Goal: Submit feedback/report problem

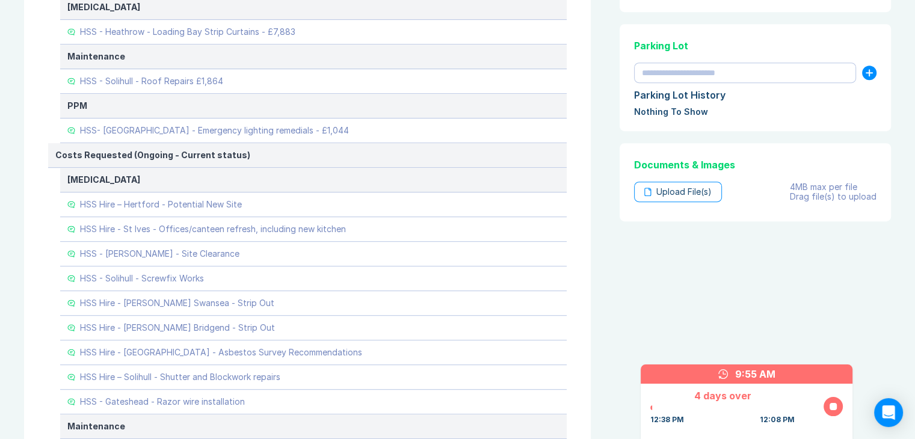
scroll to position [565, 0]
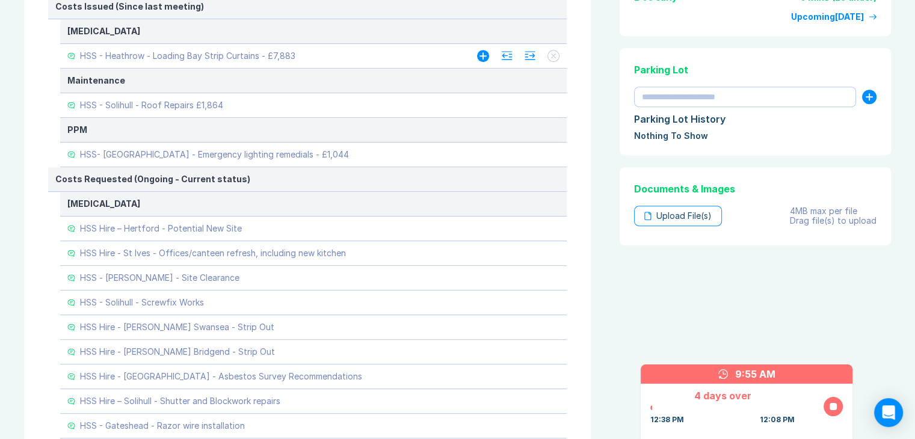
click at [484, 55] on icon at bounding box center [483, 56] width 10 height 10
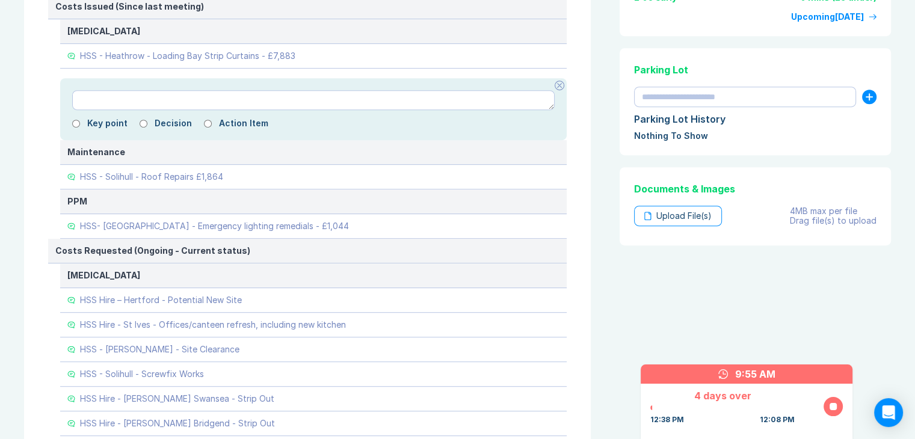
type textarea "*"
type textarea "**********"
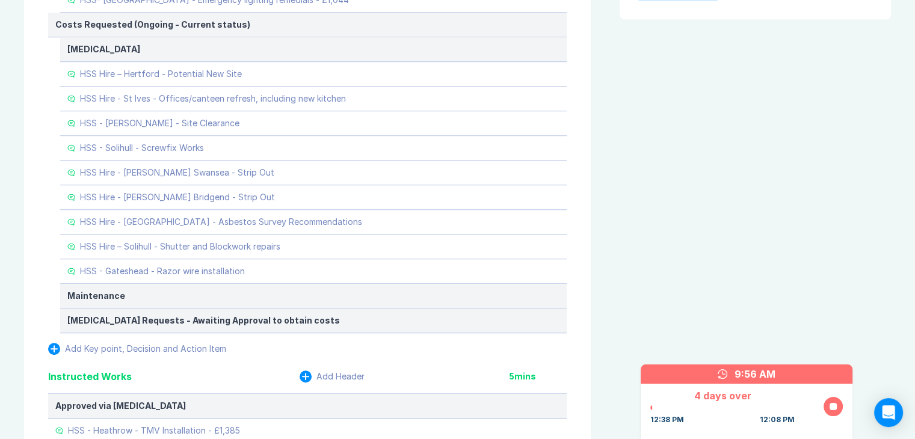
scroll to position [796, 0]
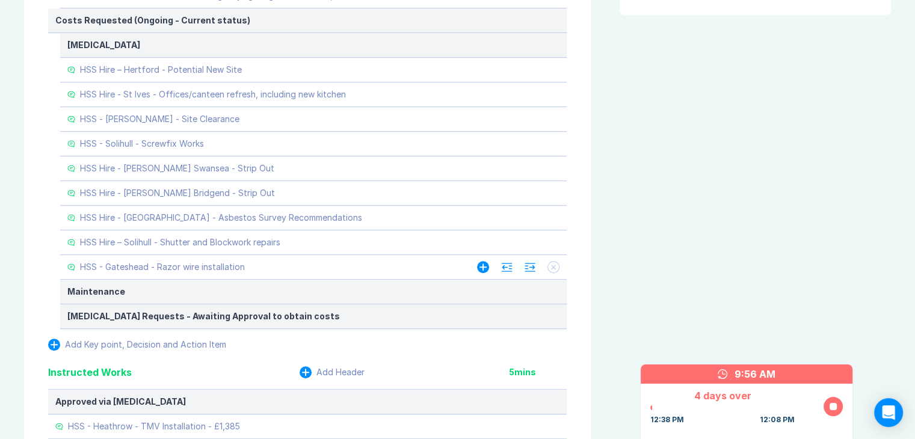
click at [484, 262] on icon at bounding box center [483, 267] width 10 height 10
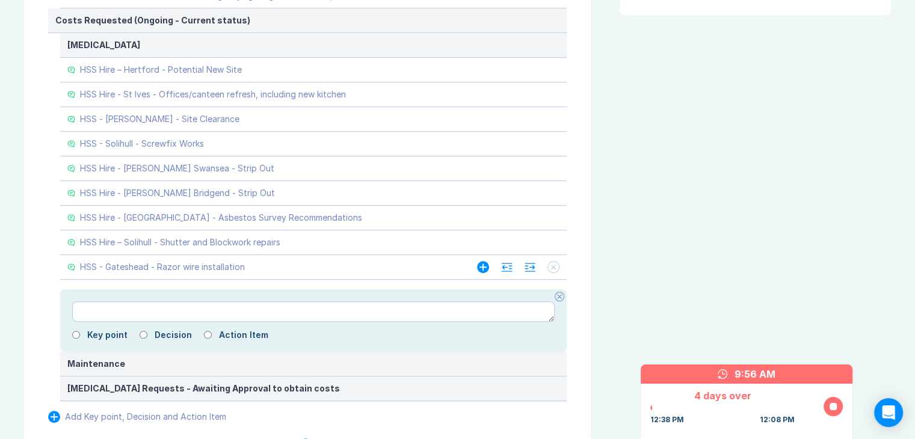
type textarea "*"
type textarea "**********"
type textarea "*"
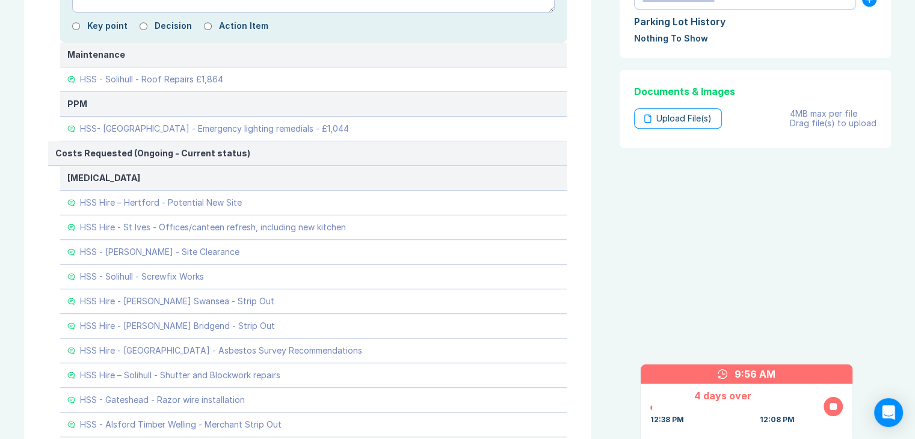
scroll to position [651, 0]
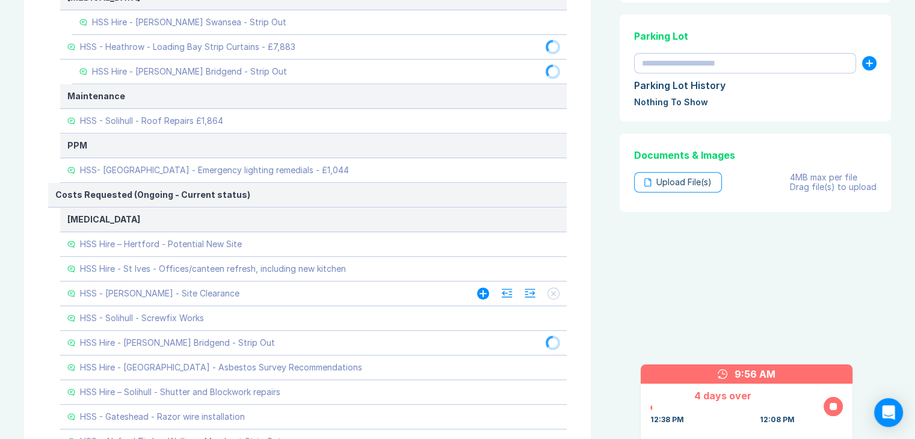
scroll to position [837, 0]
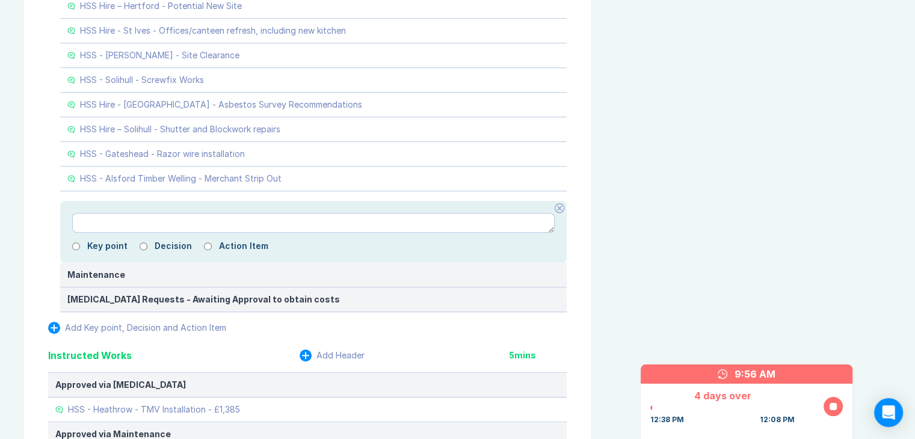
click at [556, 208] on div at bounding box center [560, 208] width 10 height 10
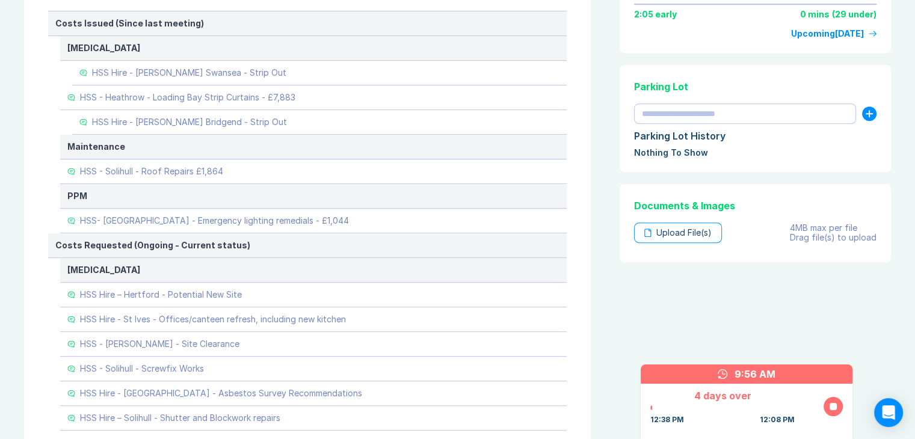
scroll to position [525, 0]
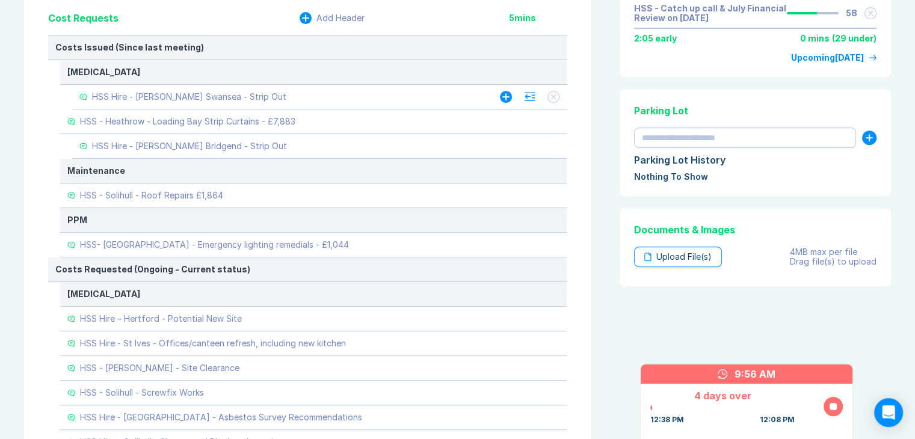
click at [526, 97] on icon at bounding box center [530, 97] width 10 height 8
click at [529, 146] on icon at bounding box center [529, 145] width 11 height 9
